Goal: Task Accomplishment & Management: Complete application form

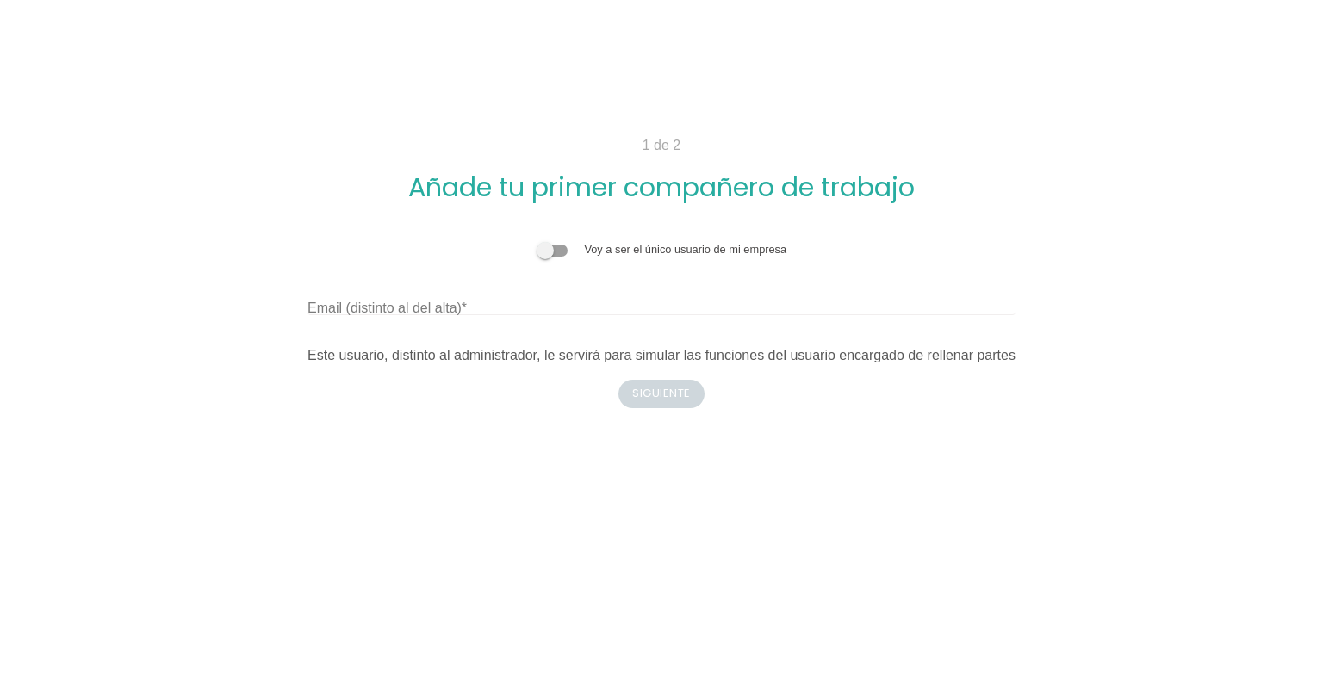
click at [541, 247] on span at bounding box center [552, 251] width 31 height 12
click at [537, 241] on input "checkbox" at bounding box center [537, 241] width 0 height 0
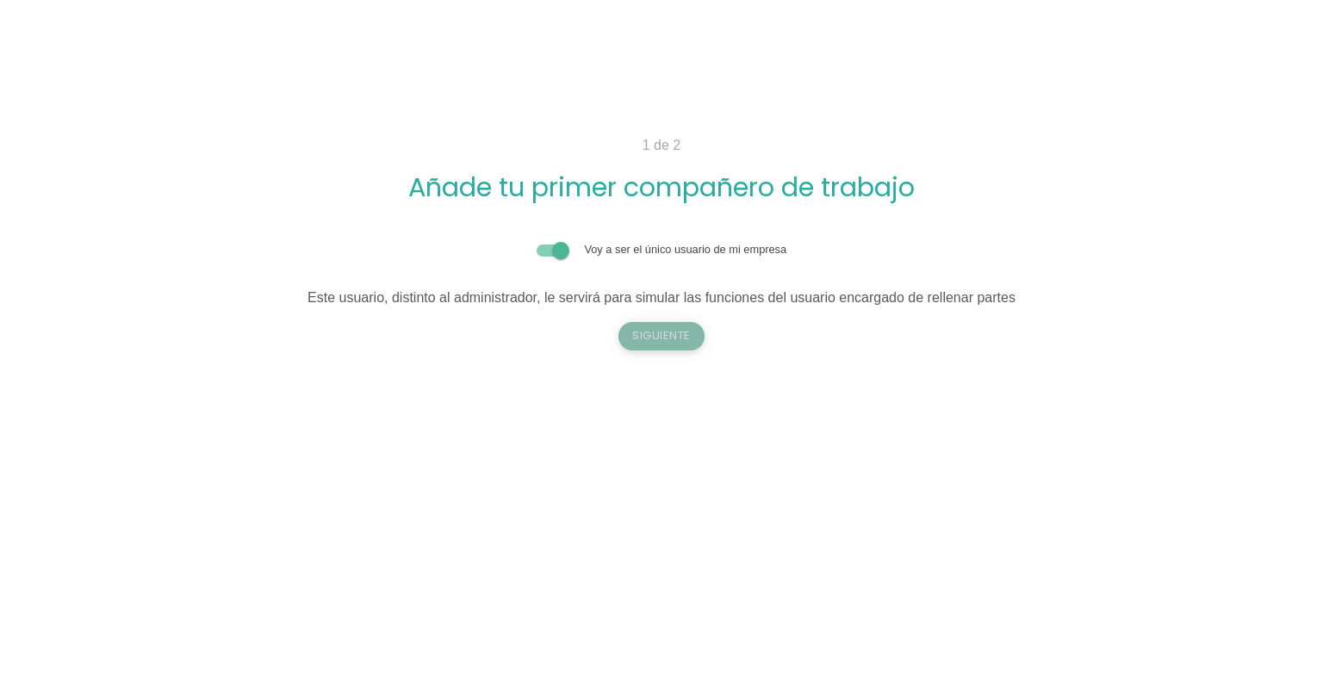
click at [637, 329] on button "Siguiente" at bounding box center [661, 336] width 86 height 28
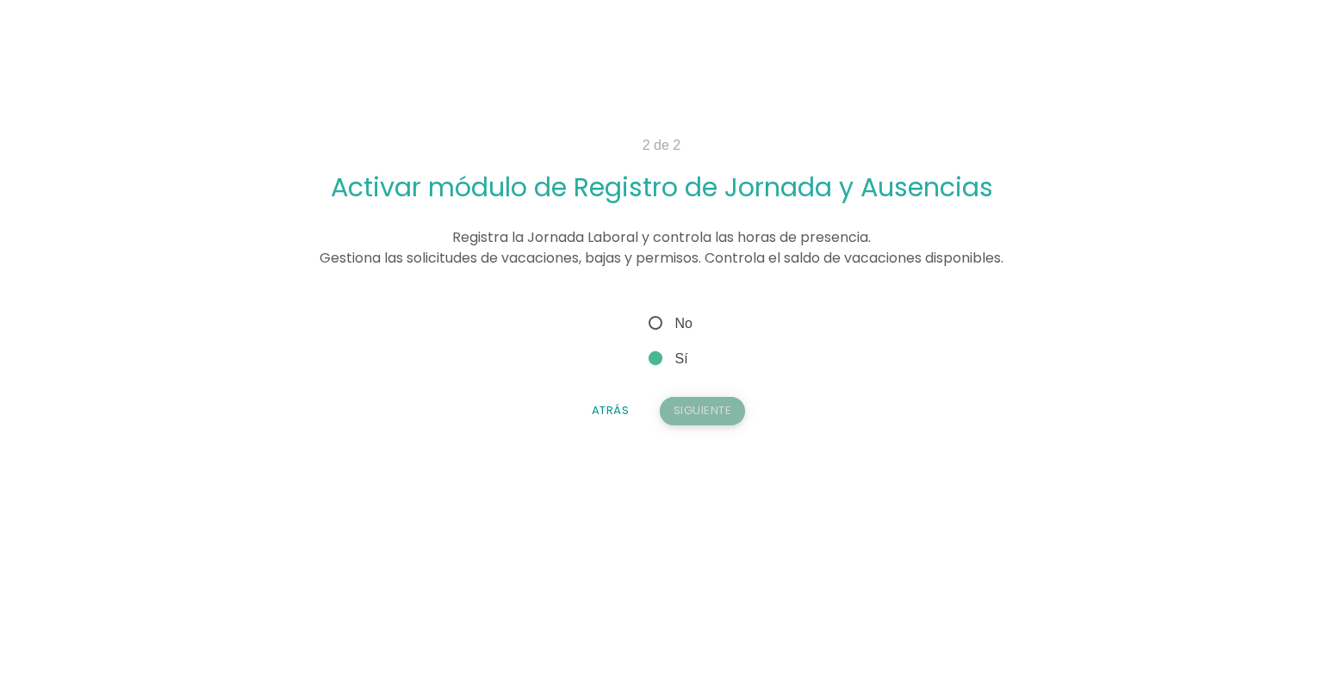
click at [672, 417] on button "Siguiente" at bounding box center [703, 411] width 86 height 28
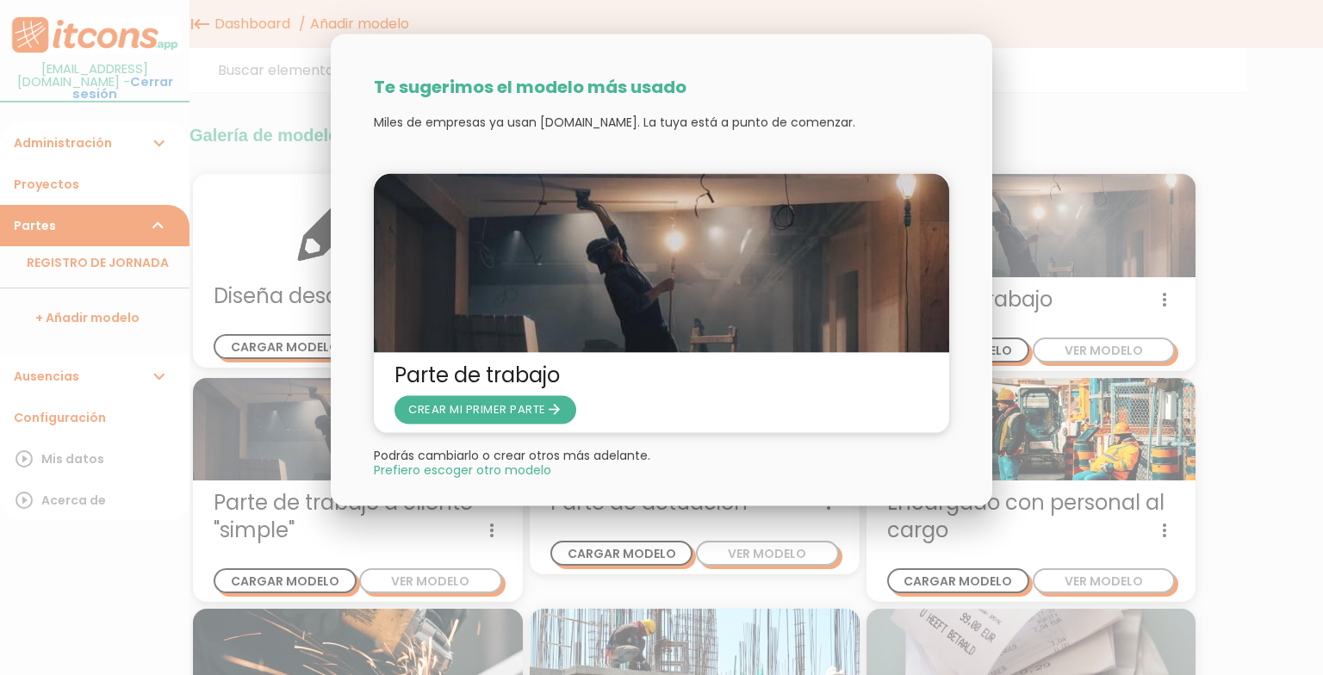
click at [511, 596] on div at bounding box center [661, 253] width 1323 height 844
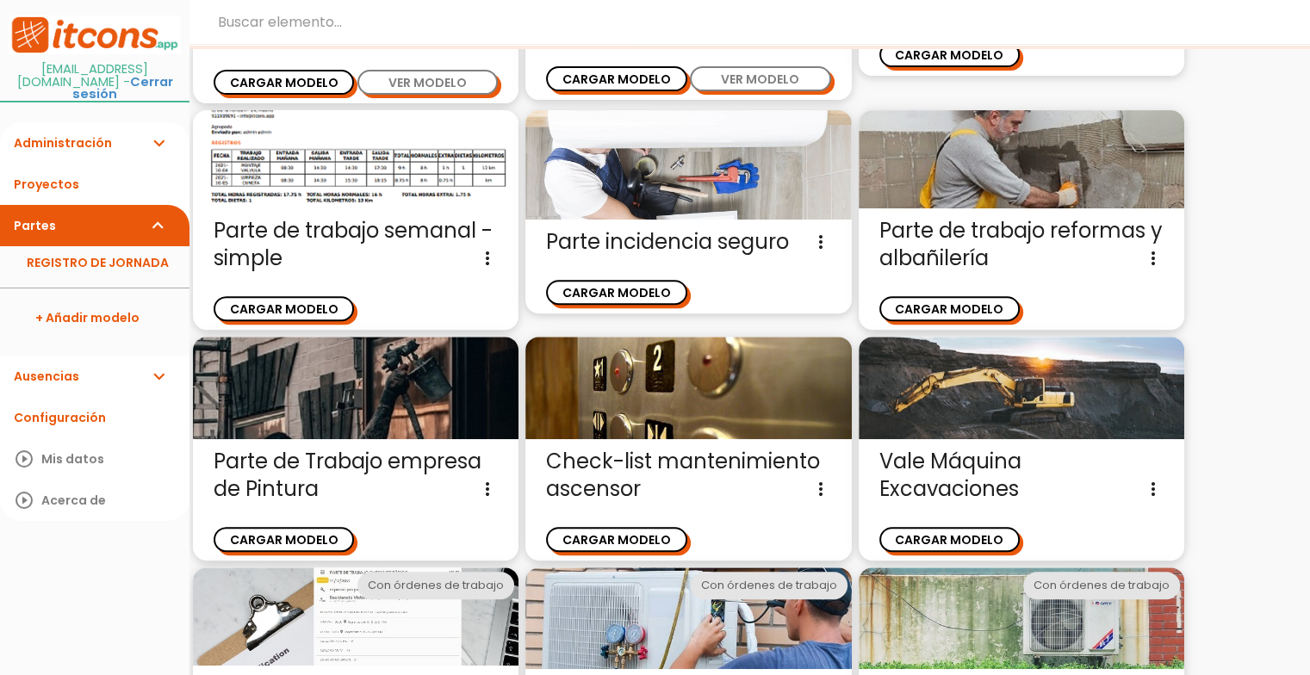
scroll to position [612, 0]
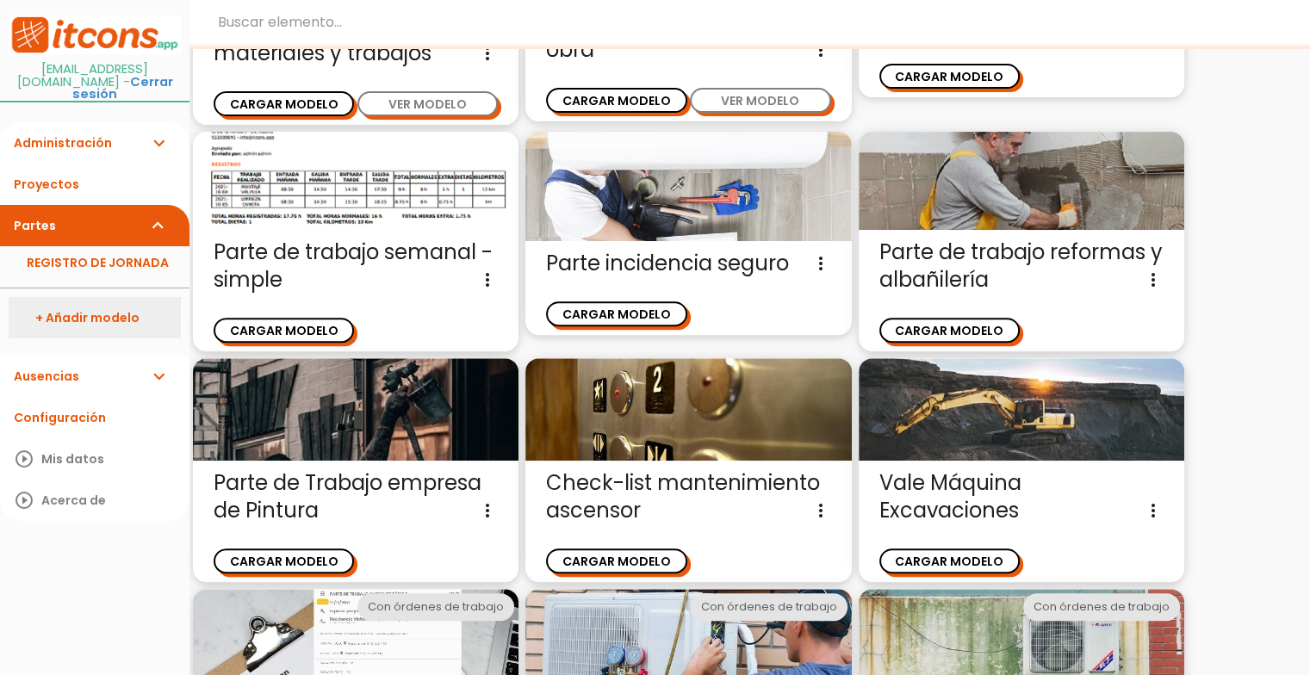
click at [67, 324] on link "+ Añadir modelo" at bounding box center [95, 317] width 172 height 41
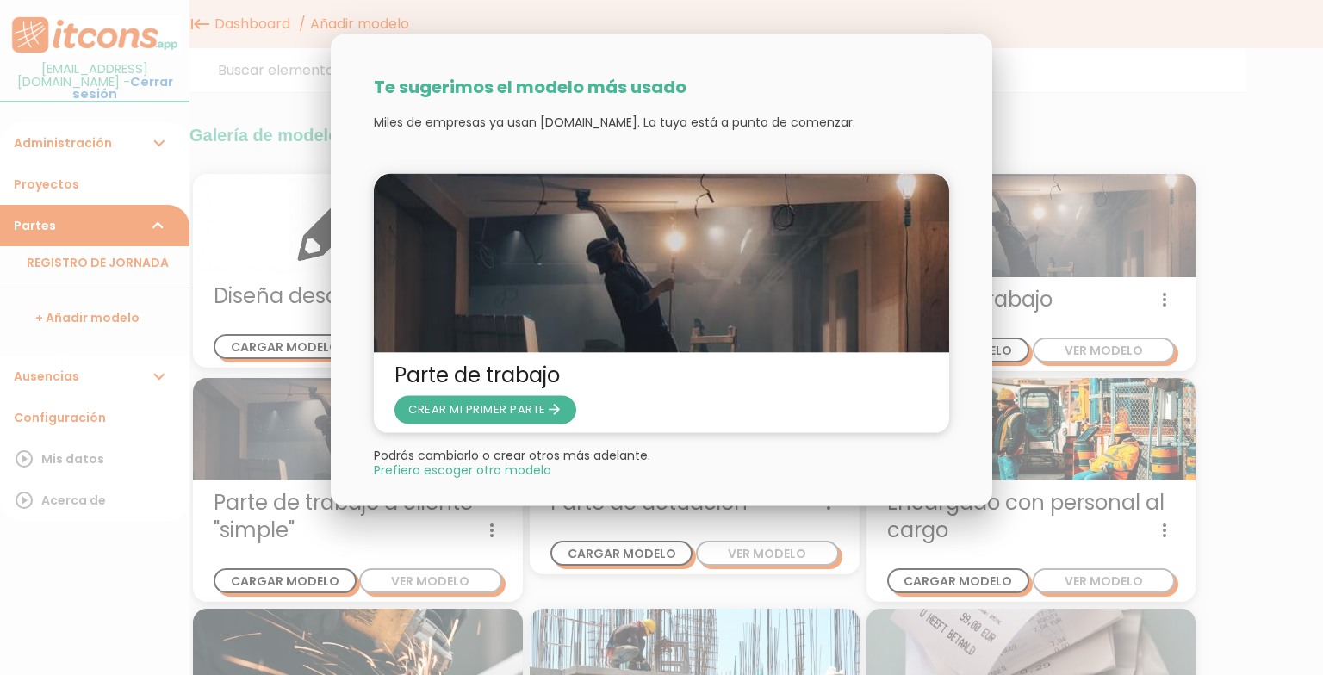
click at [231, 272] on div at bounding box center [661, 253] width 1323 height 844
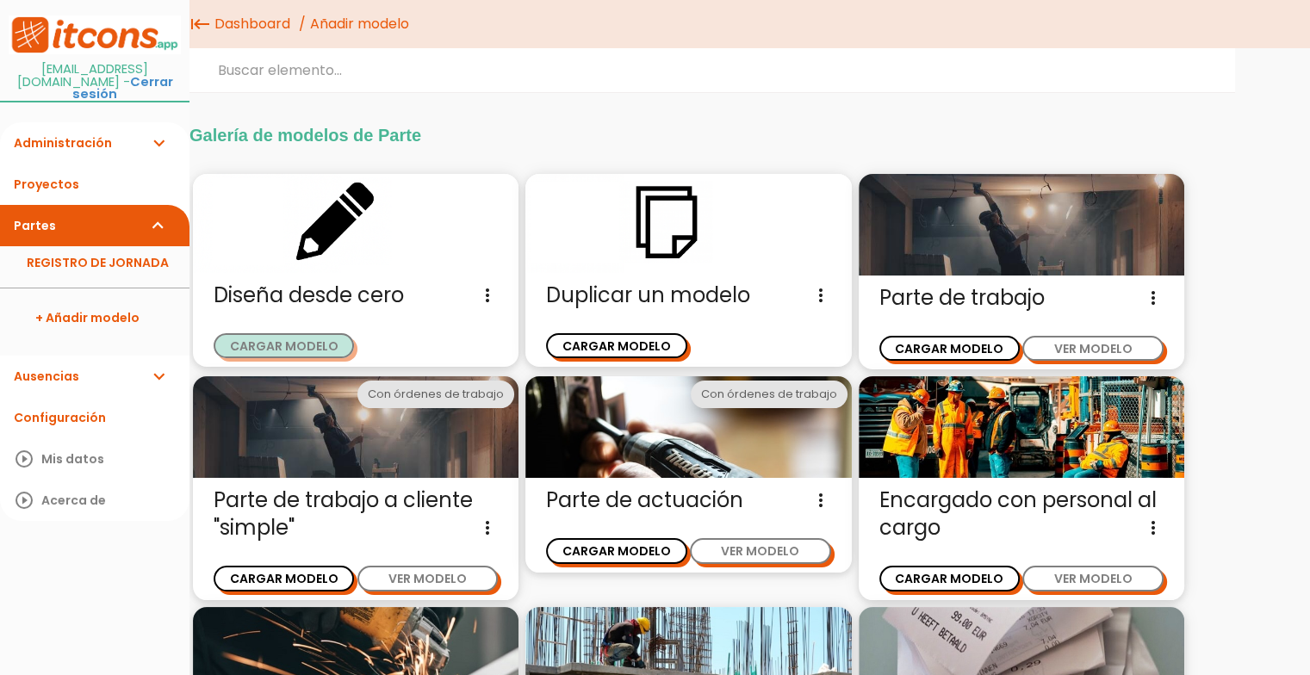
click at [272, 351] on button "CARGAR MODELO" at bounding box center [284, 345] width 140 height 25
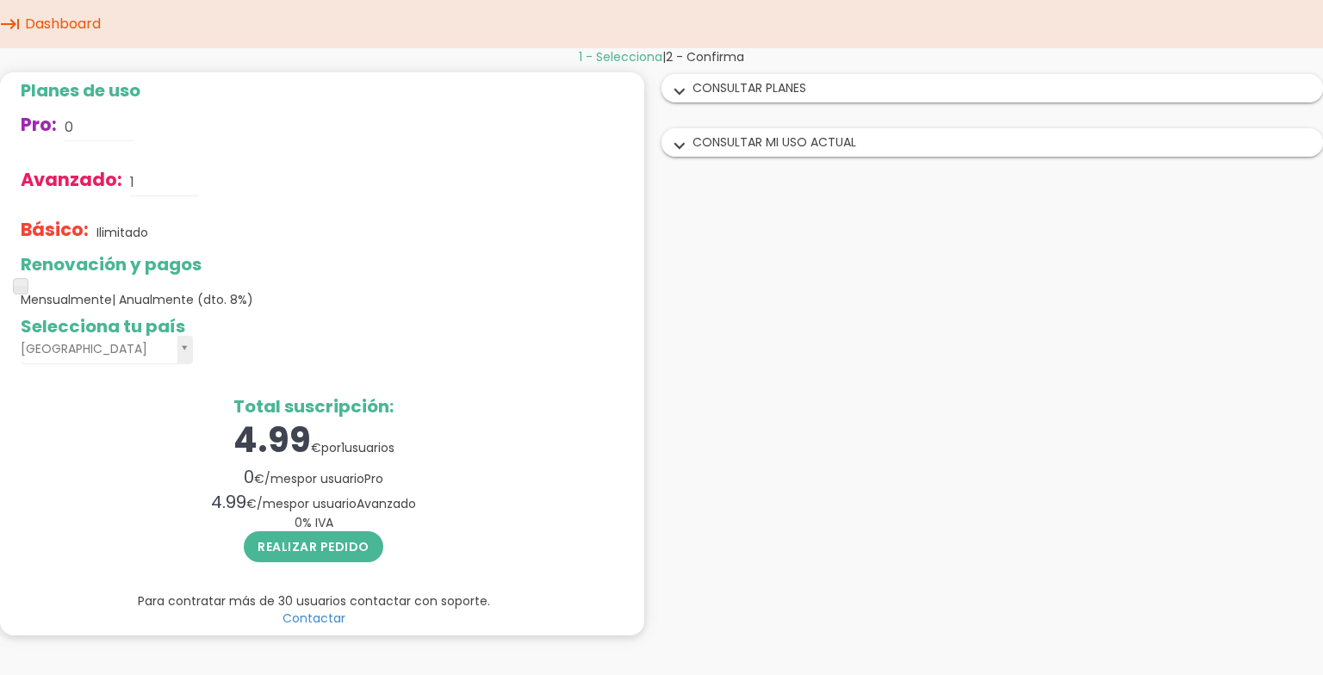
click at [7, 28] on icon "keyboard_tab" at bounding box center [10, 24] width 21 height 48
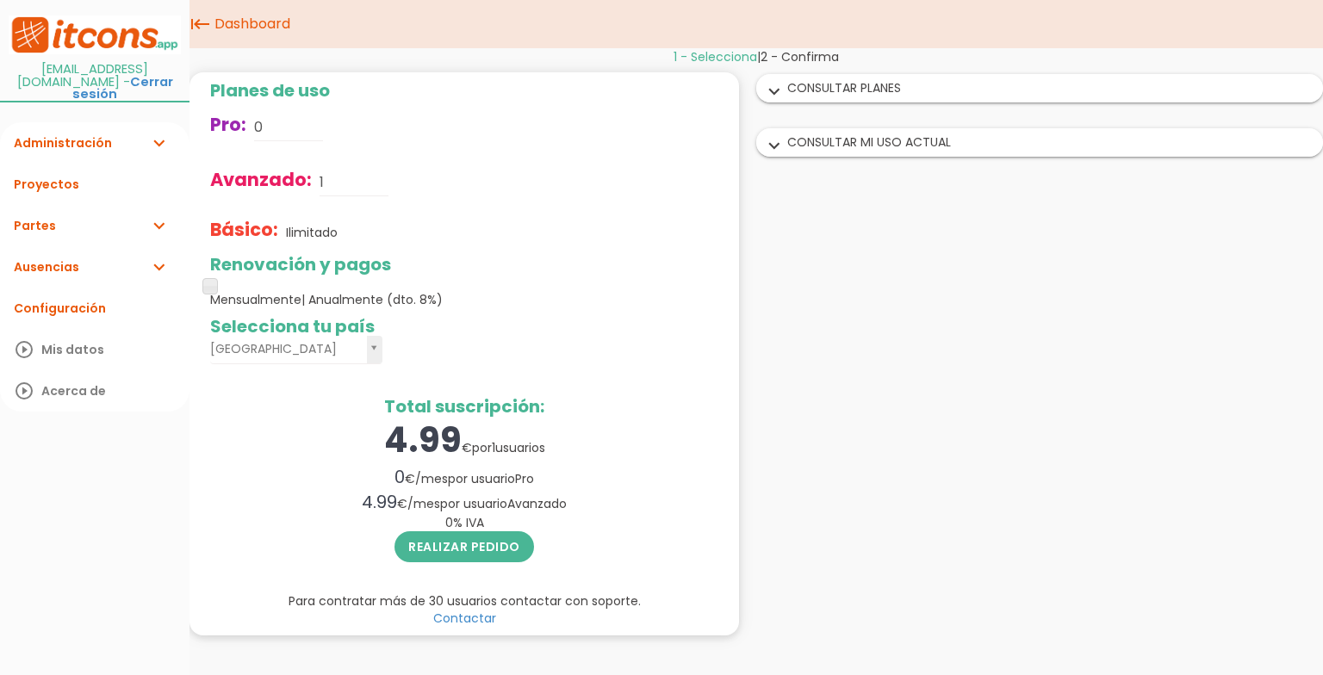
click at [47, 122] on link "Administración expand_more" at bounding box center [95, 142] width 190 height 41
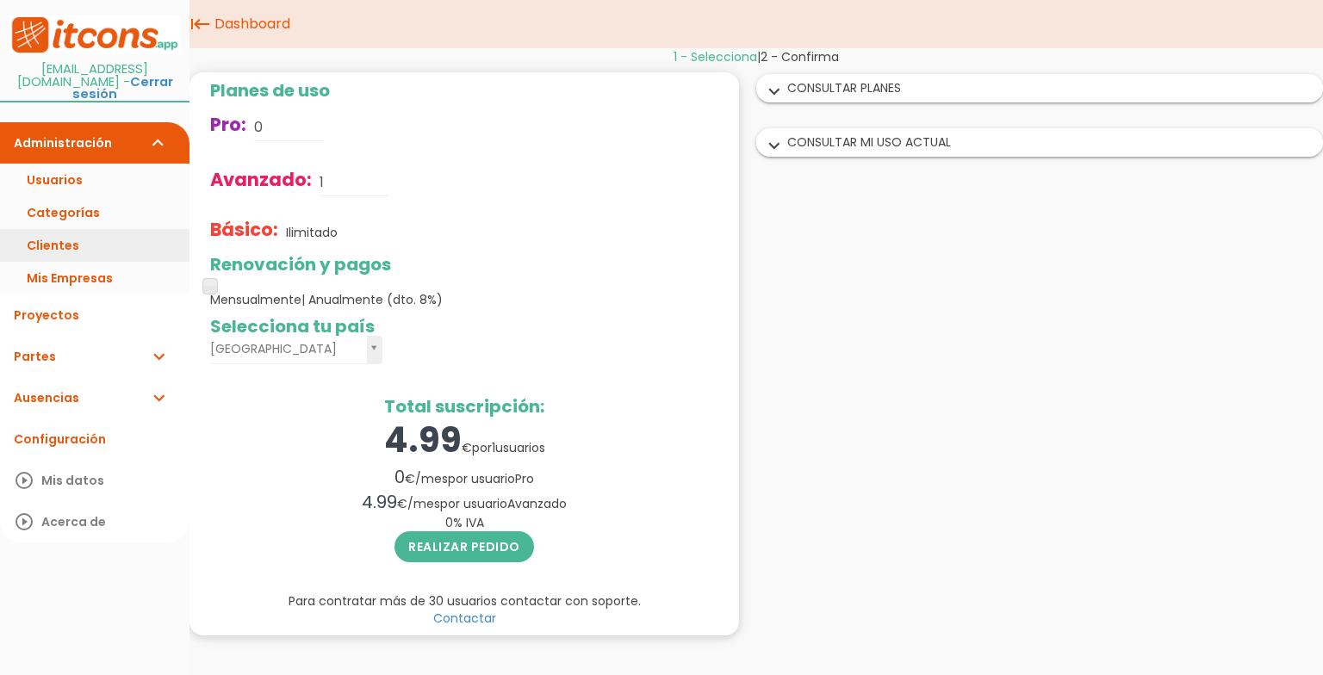
click at [46, 229] on link "Clientes" at bounding box center [95, 245] width 190 height 33
